Goal: Task Accomplishment & Management: Use online tool/utility

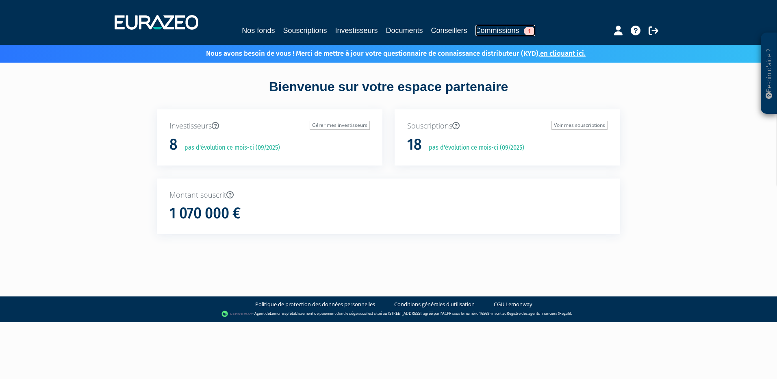
click at [521, 26] on link "Commissions 1" at bounding box center [505, 30] width 60 height 11
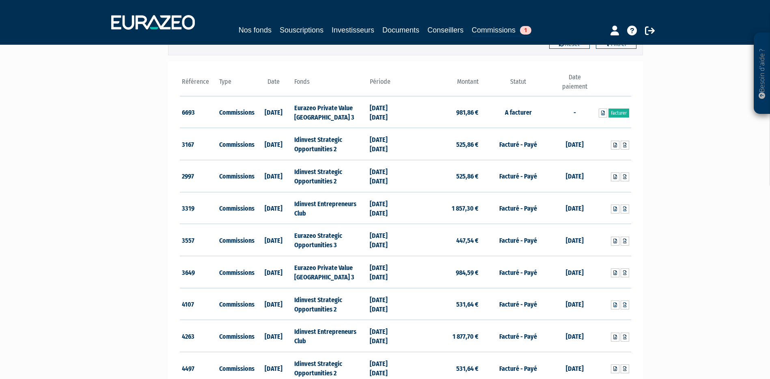
scroll to position [122, 0]
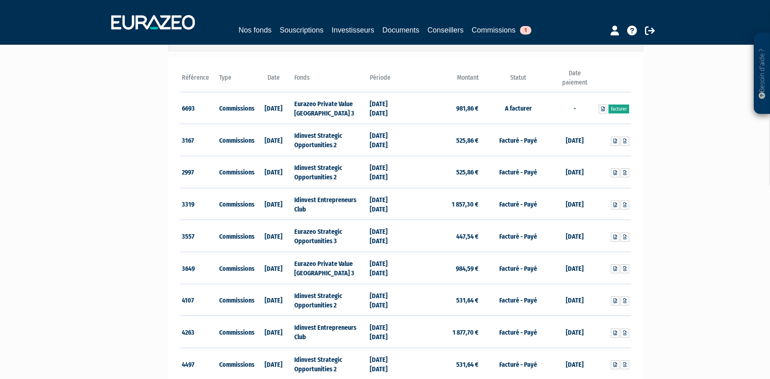
click at [616, 111] on link "Facturer" at bounding box center [619, 108] width 21 height 9
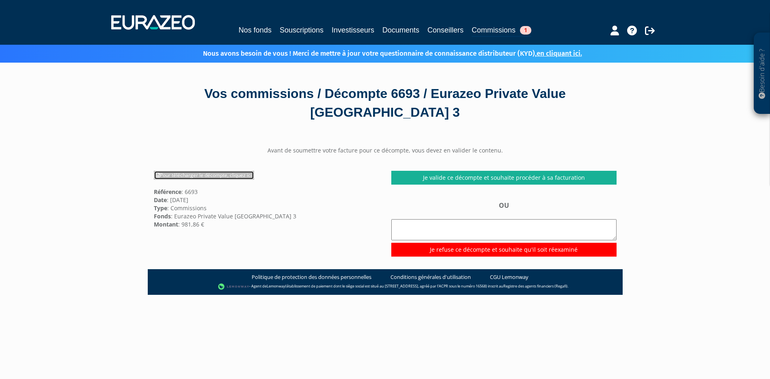
click at [233, 177] on link "Pour télécharger le décompte, cliquez ici" at bounding box center [204, 175] width 100 height 9
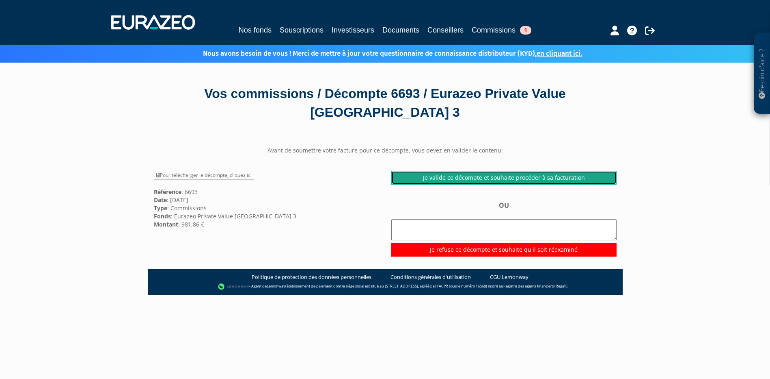
click at [526, 180] on link "Je valide ce décompte et souhaite procéder à sa facturation" at bounding box center [504, 178] width 225 height 14
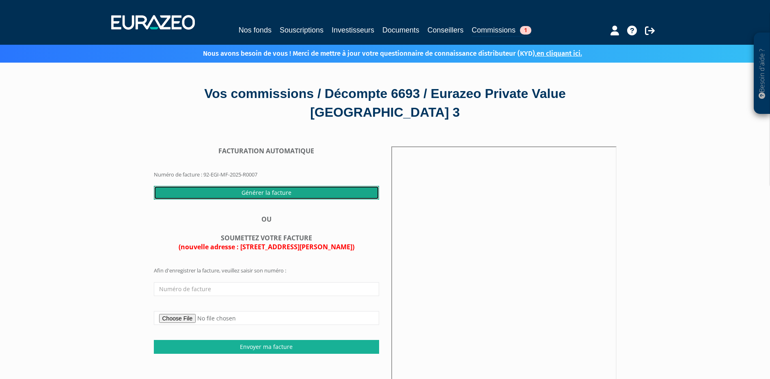
click at [260, 195] on input "Générer la facture" at bounding box center [266, 193] width 225 height 14
